Goal: Task Accomplishment & Management: Manage account settings

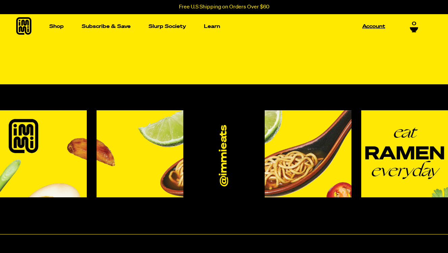
click at [378, 28] on link "Account" at bounding box center [373, 26] width 28 height 10
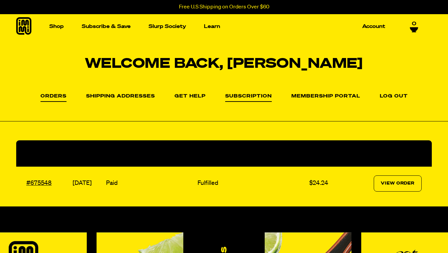
click at [250, 100] on link "Subscription" at bounding box center [248, 98] width 47 height 8
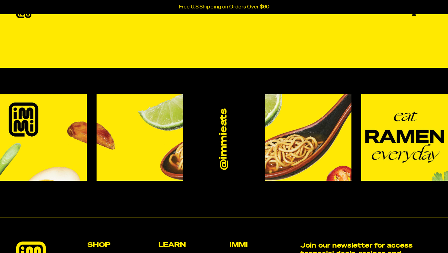
scroll to position [23, 0]
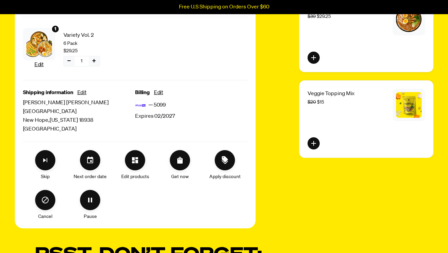
scroll to position [188, 0]
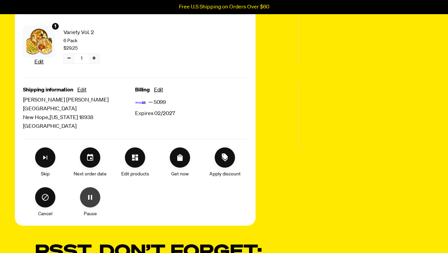
click at [87, 201] on icon "Pause" at bounding box center [90, 197] width 8 height 8
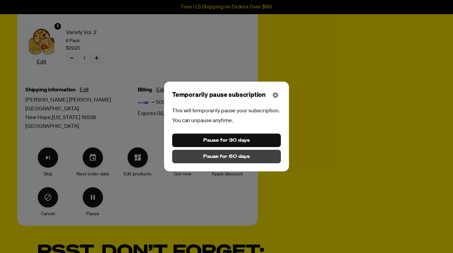
click at [227, 160] on span "Pause for 60 days" at bounding box center [226, 156] width 47 height 7
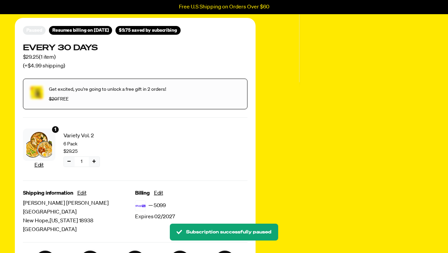
scroll to position [0, 0]
